Goal: Task Accomplishment & Management: Manage account settings

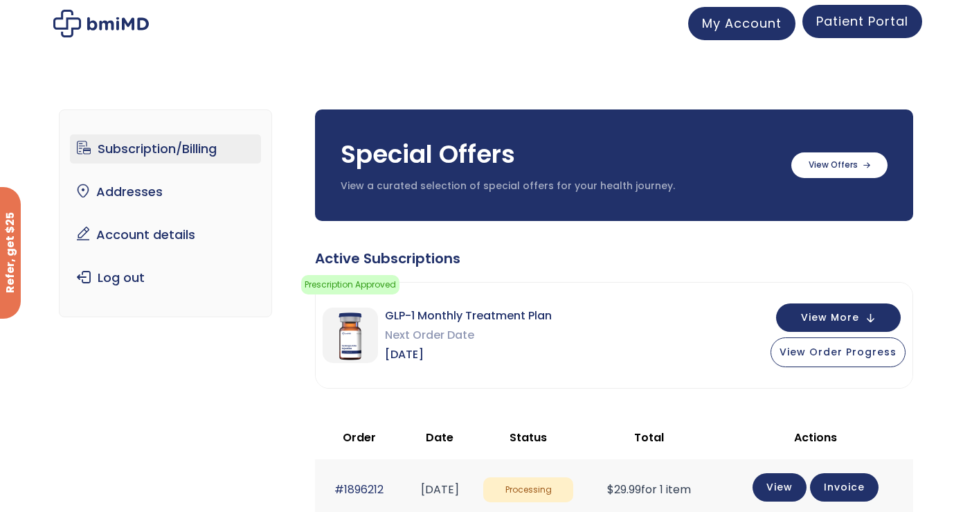
click at [867, 28] on span "Patient Portal" at bounding box center [863, 20] width 92 height 17
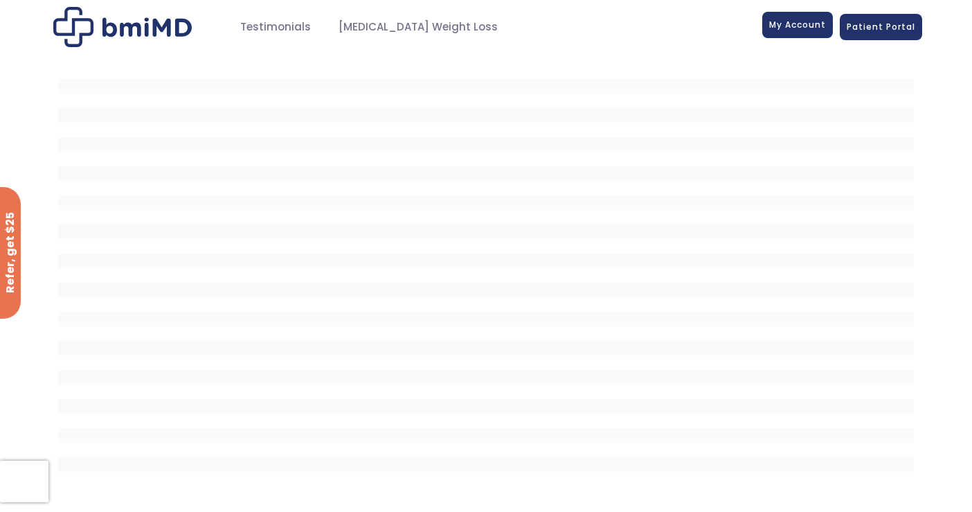
click at [797, 34] on link "My Account" at bounding box center [798, 25] width 71 height 26
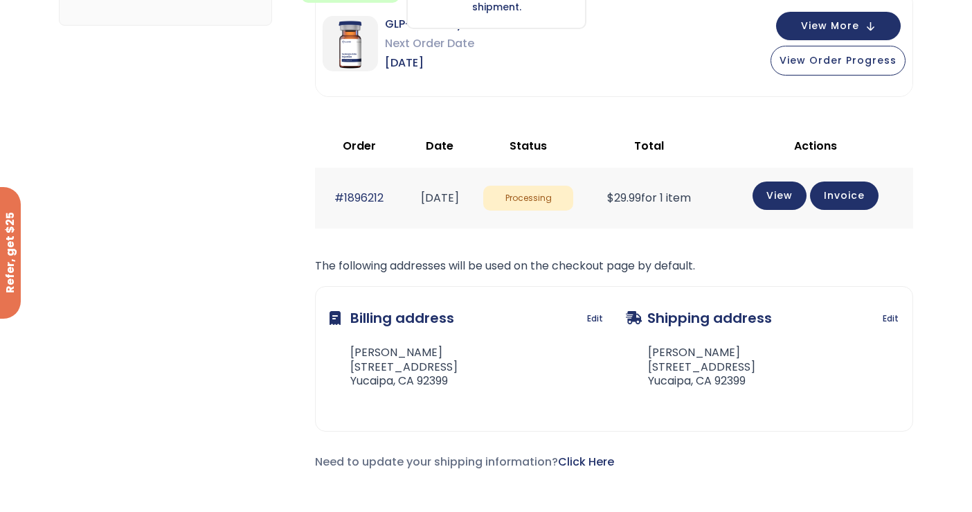
scroll to position [302, 0]
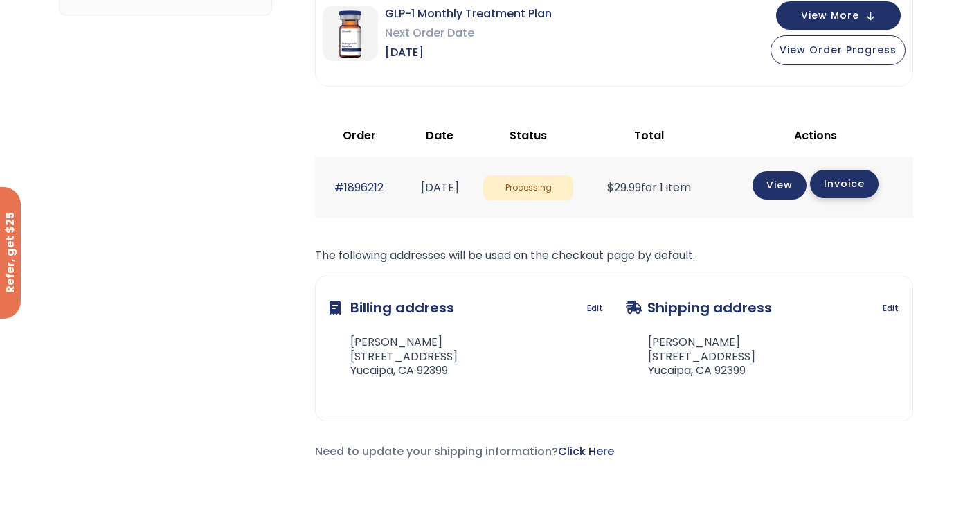
click at [860, 186] on link "Invoice" at bounding box center [844, 184] width 69 height 28
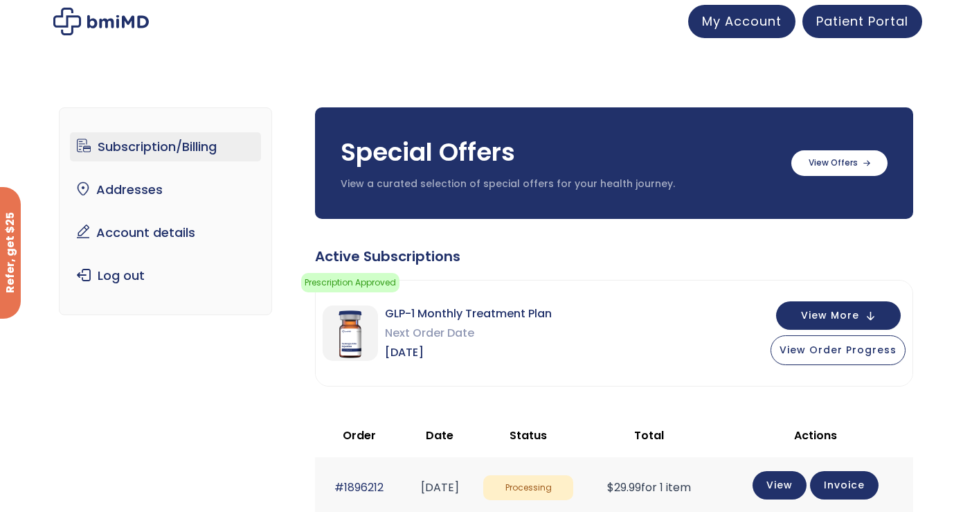
scroll to position [1, 0]
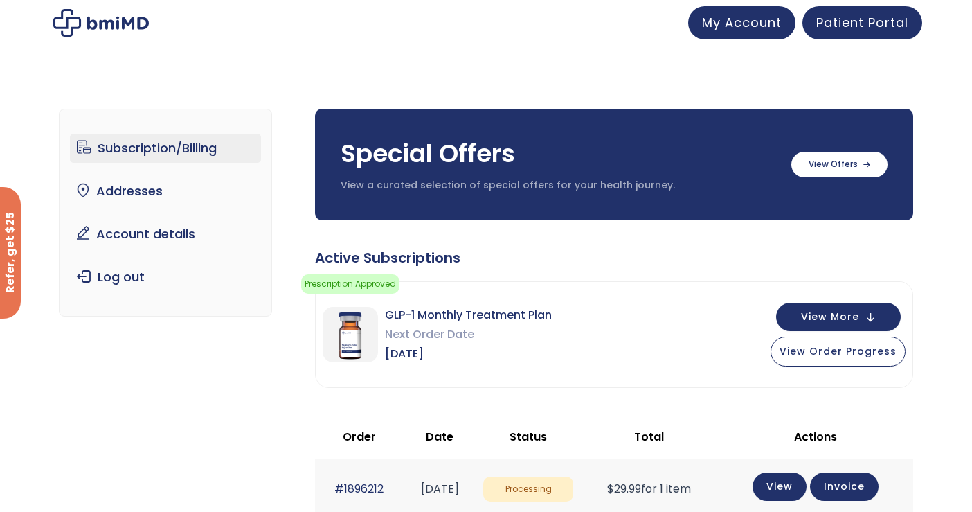
click at [154, 148] on link "Subscription/Billing" at bounding box center [166, 148] width 192 height 29
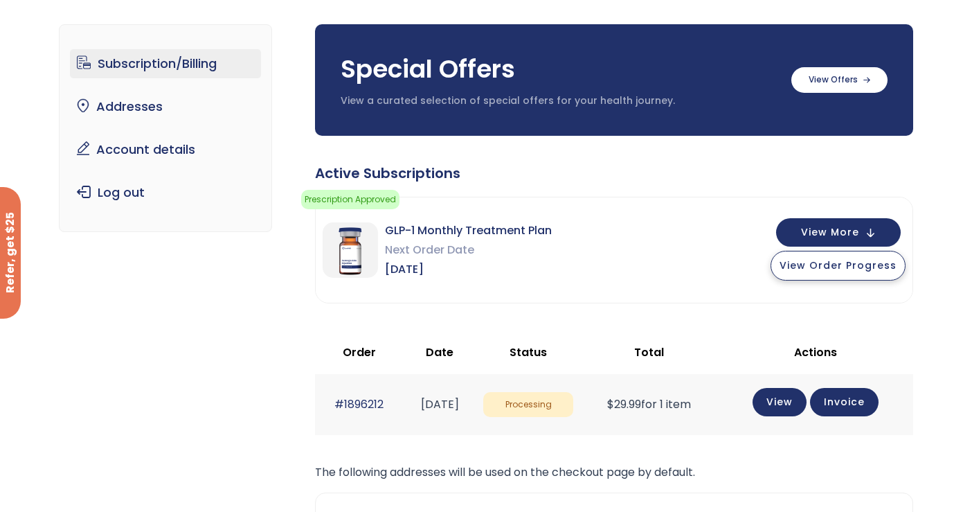
scroll to position [89, 0]
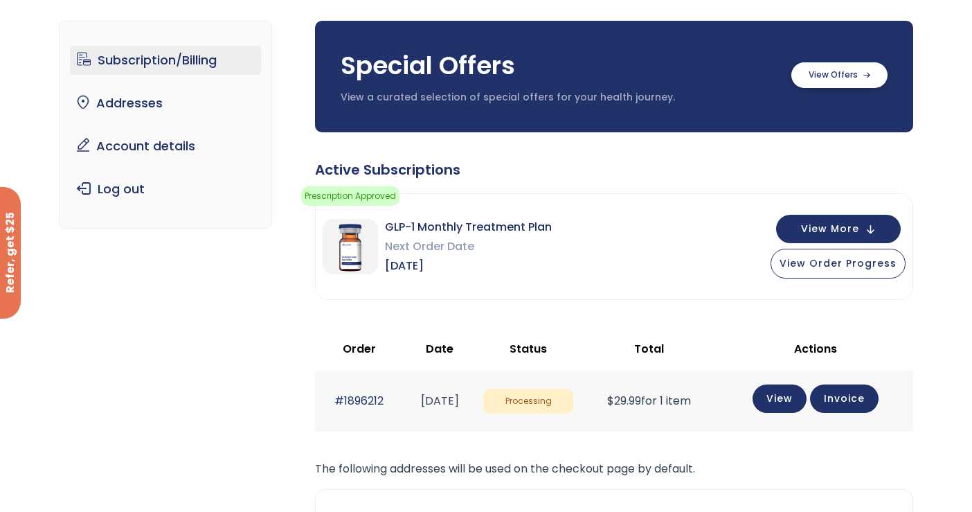
click at [866, 63] on label at bounding box center [840, 75] width 96 height 26
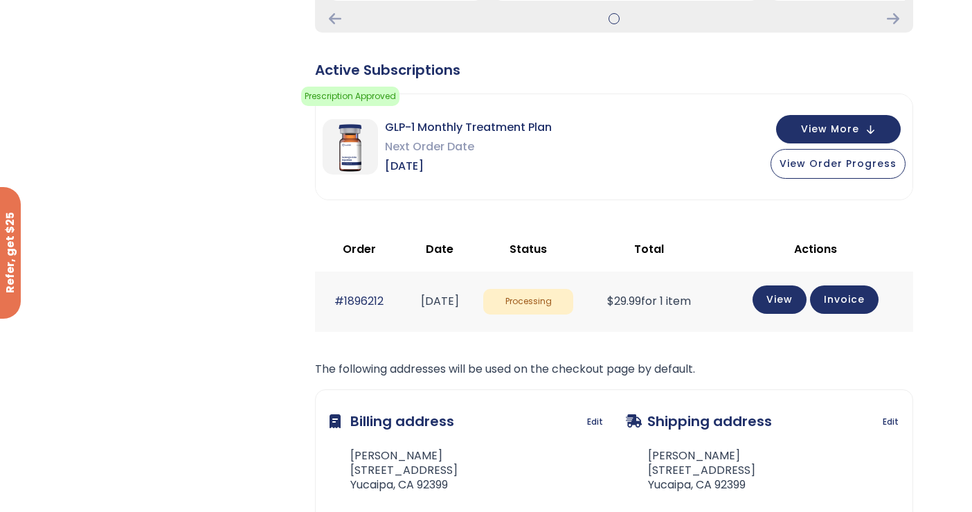
scroll to position [470, 0]
click at [853, 129] on span "View More" at bounding box center [830, 127] width 58 height 9
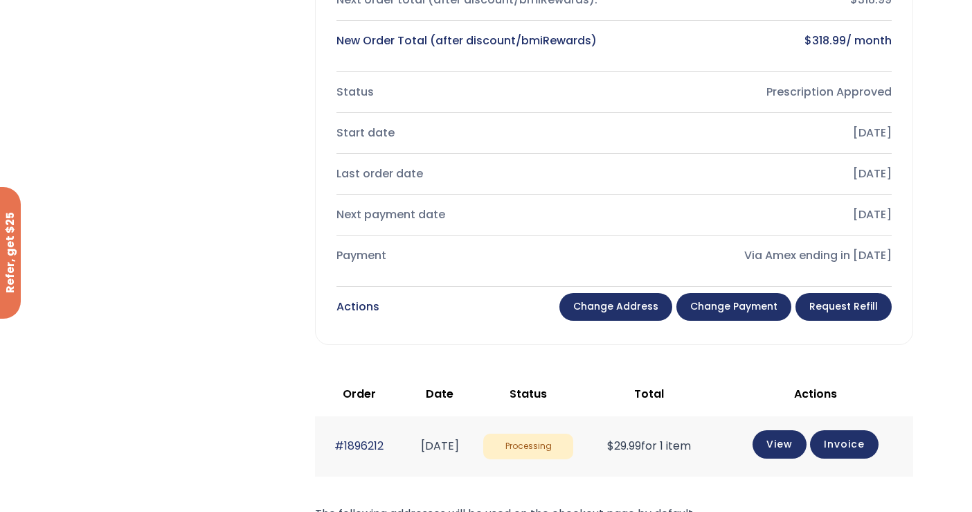
scroll to position [824, 0]
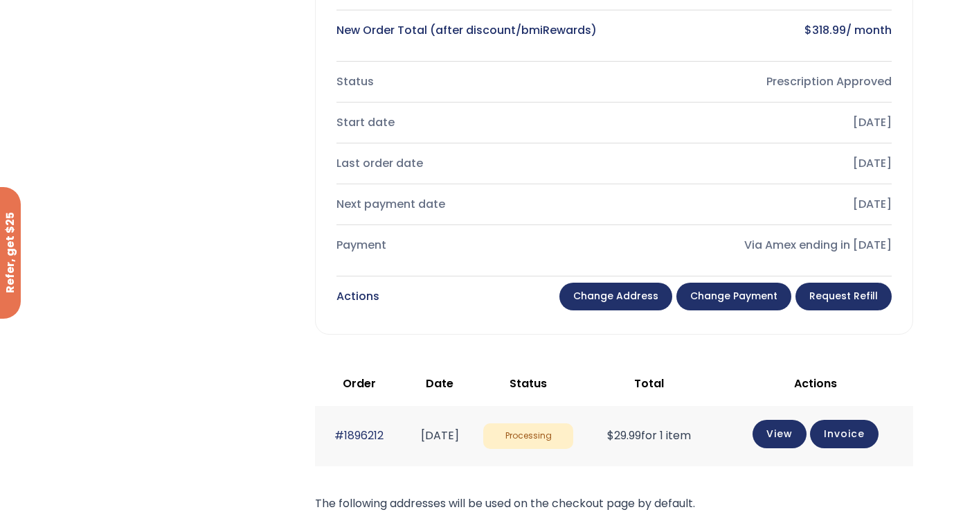
click at [736, 299] on link "Change payment" at bounding box center [734, 297] width 115 height 28
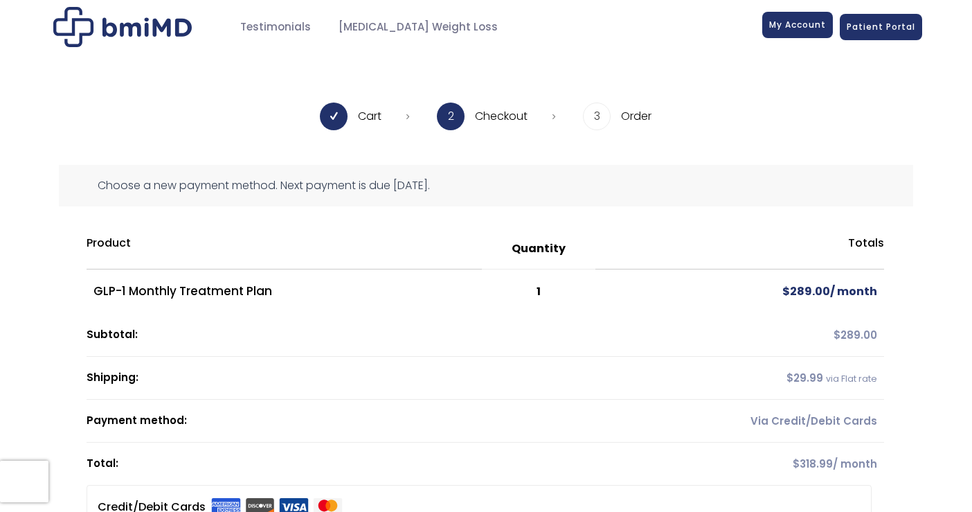
click at [802, 30] on link "My Account" at bounding box center [798, 25] width 71 height 26
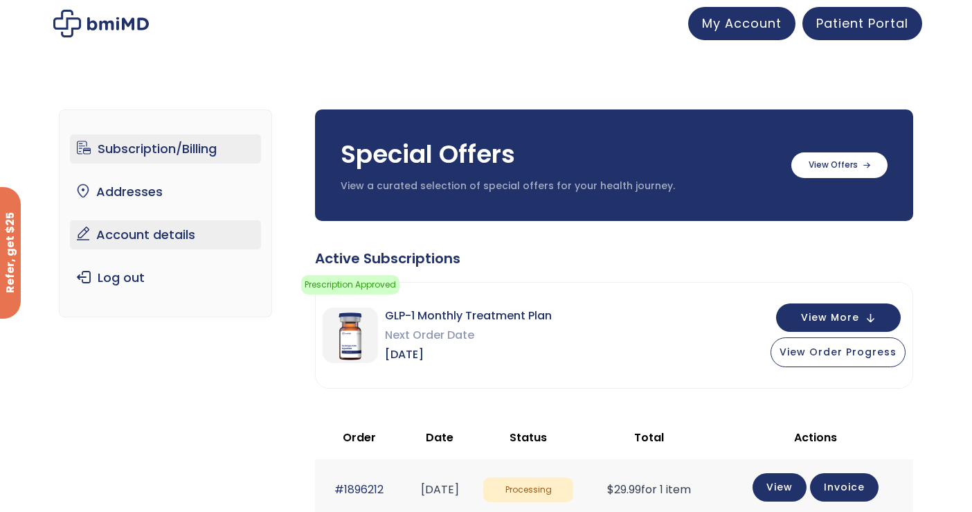
click at [143, 243] on link "Account details" at bounding box center [166, 234] width 192 height 29
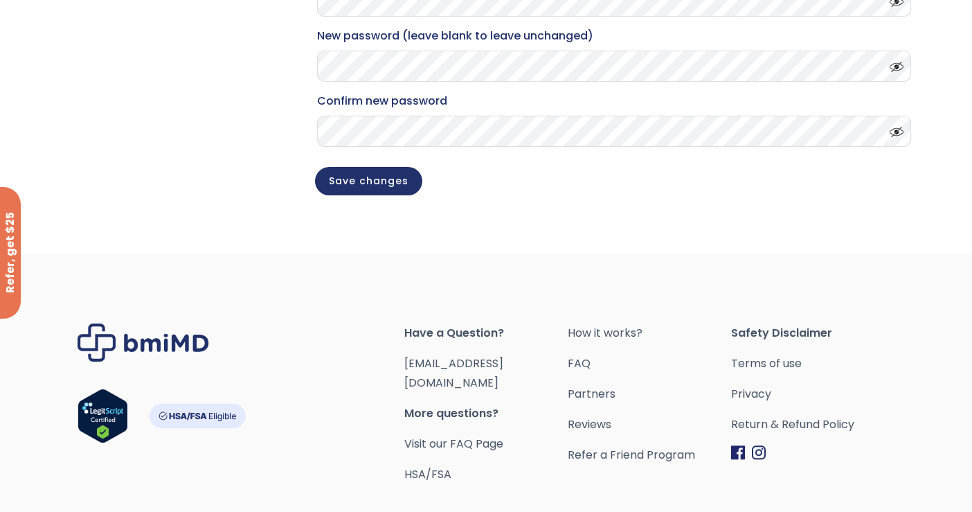
scroll to position [449, 0]
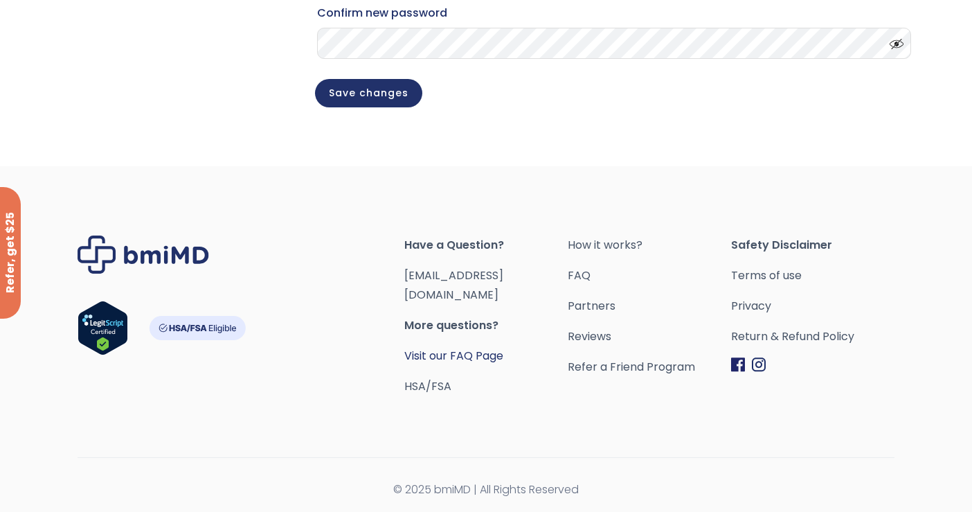
click at [431, 353] on link "Visit our FAQ Page" at bounding box center [453, 356] width 99 height 16
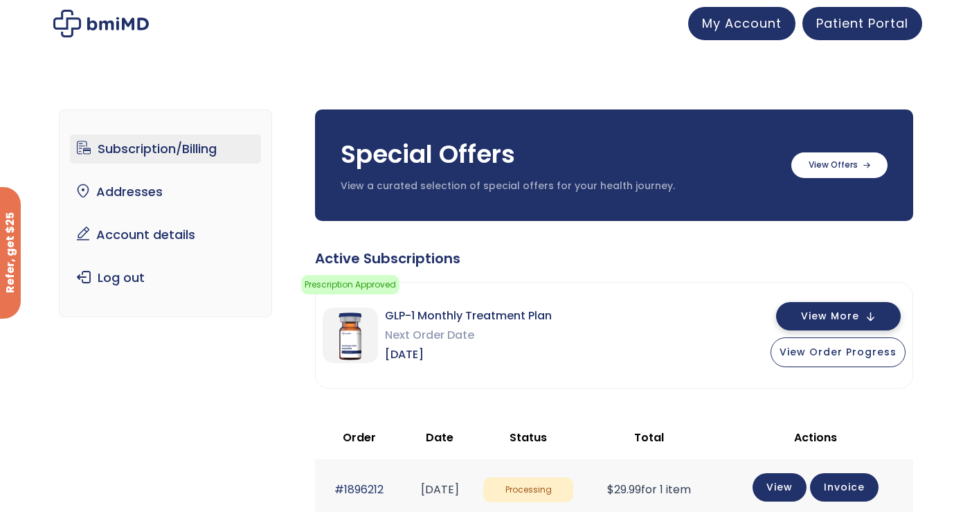
click at [805, 314] on button "View More" at bounding box center [838, 316] width 125 height 28
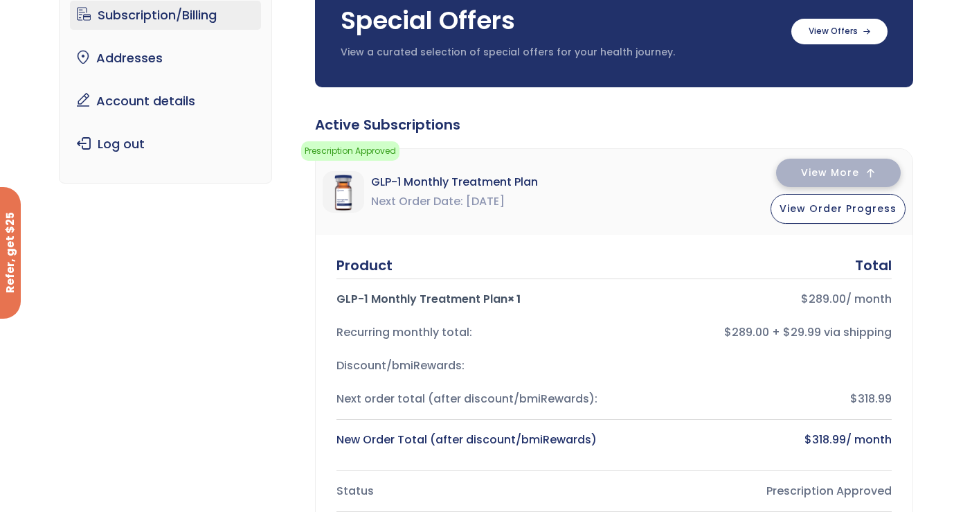
scroll to position [123, 0]
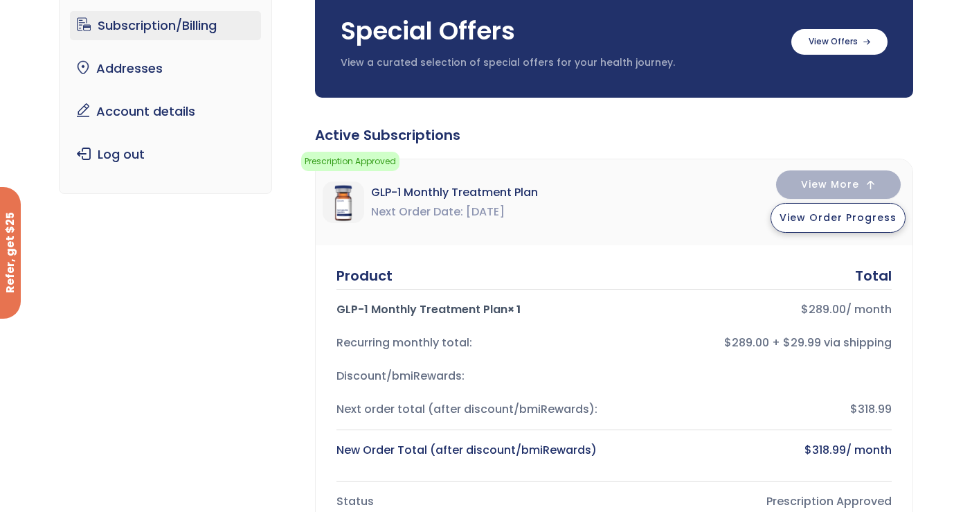
click at [826, 224] on span "View Order Progress" at bounding box center [838, 218] width 117 height 14
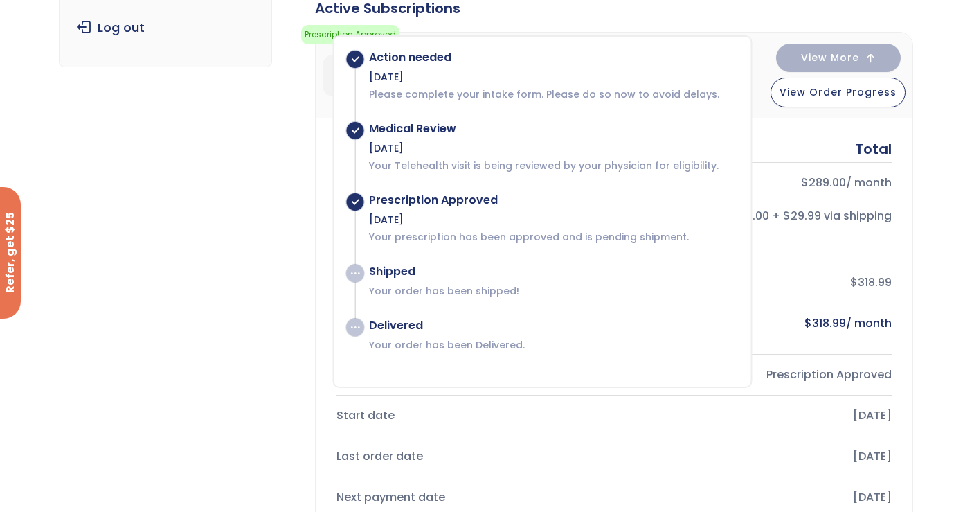
scroll to position [254, 0]
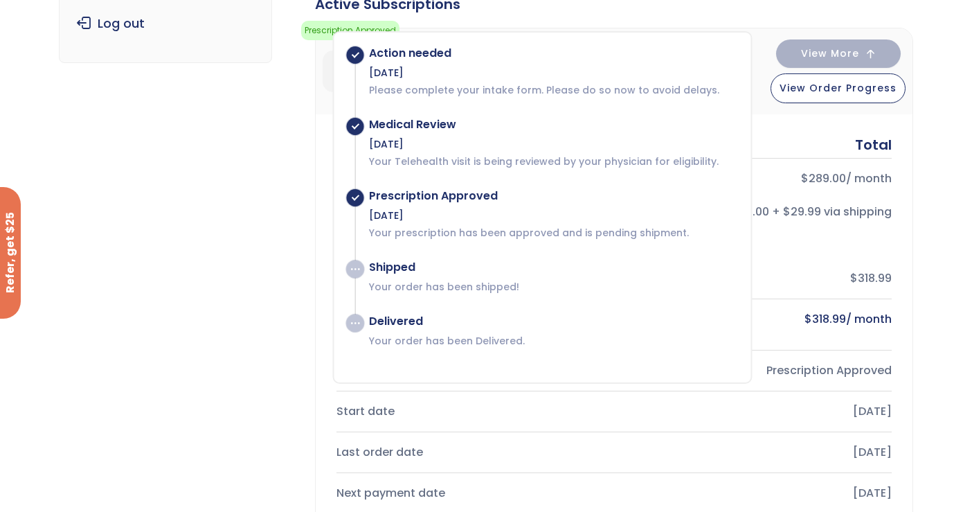
click at [195, 325] on div "Subscription/Billing bmiRewards Addresses Account details Submit a Review Log o…" at bounding box center [486, 432] width 855 height 1209
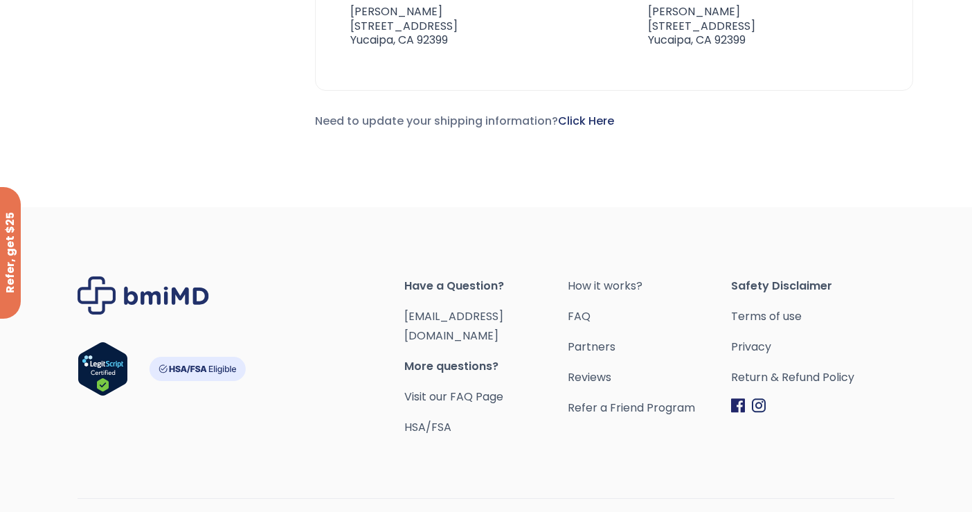
scroll to position [1148, 0]
